Goal: Navigation & Orientation: Find specific page/section

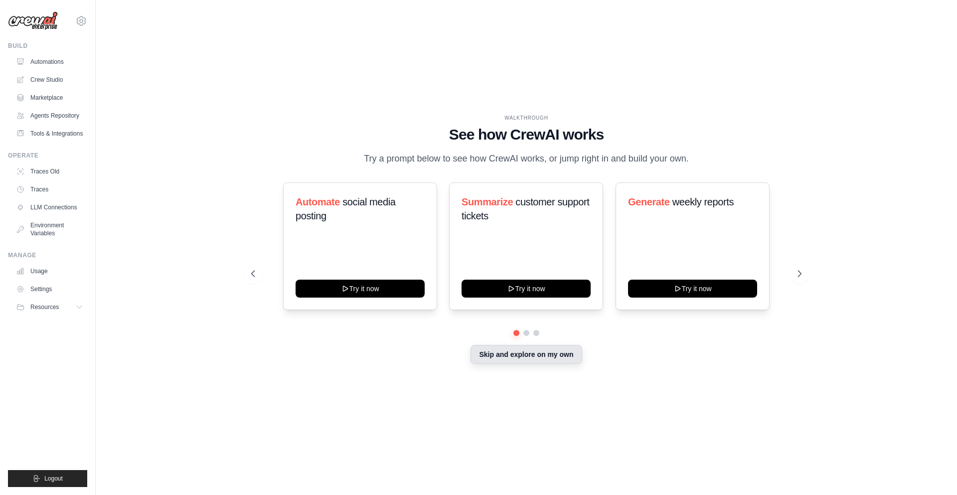
click at [542, 356] on button "Skip and explore on my own" at bounding box center [526, 354] width 111 height 19
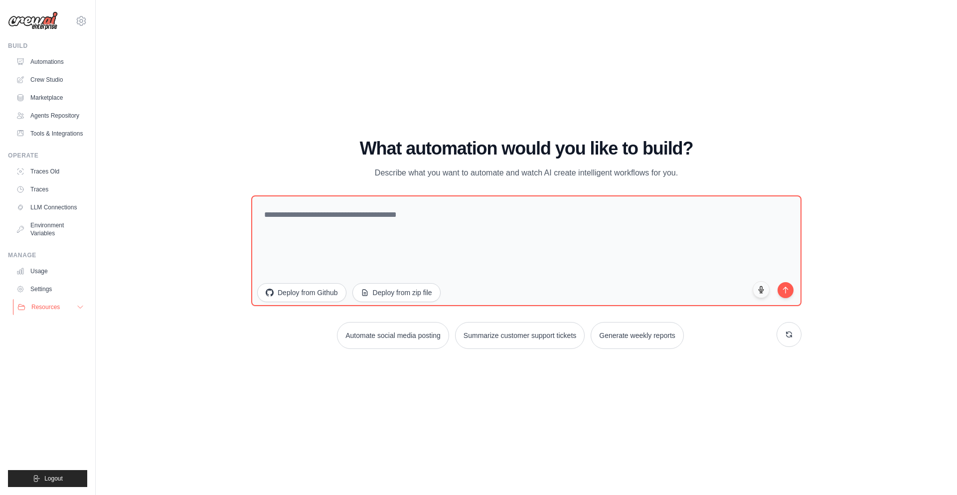
click at [80, 305] on icon at bounding box center [80, 307] width 8 height 8
